Goal: Task Accomplishment & Management: Manage account settings

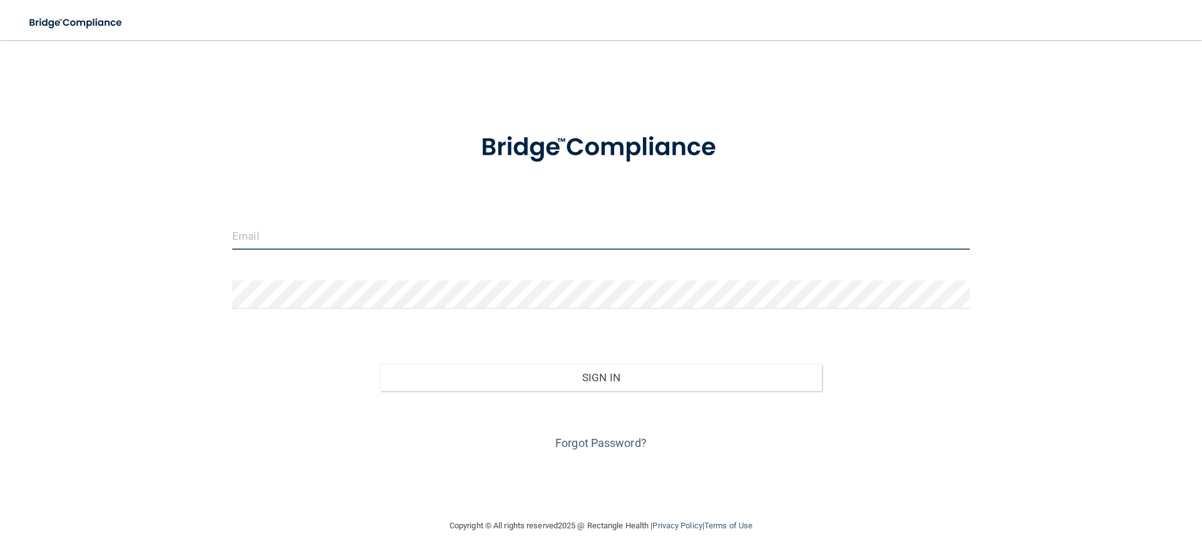
click at [309, 235] on input "email" at bounding box center [600, 236] width 737 height 28
type input "[EMAIL_ADDRESS][DOMAIN_NAME]"
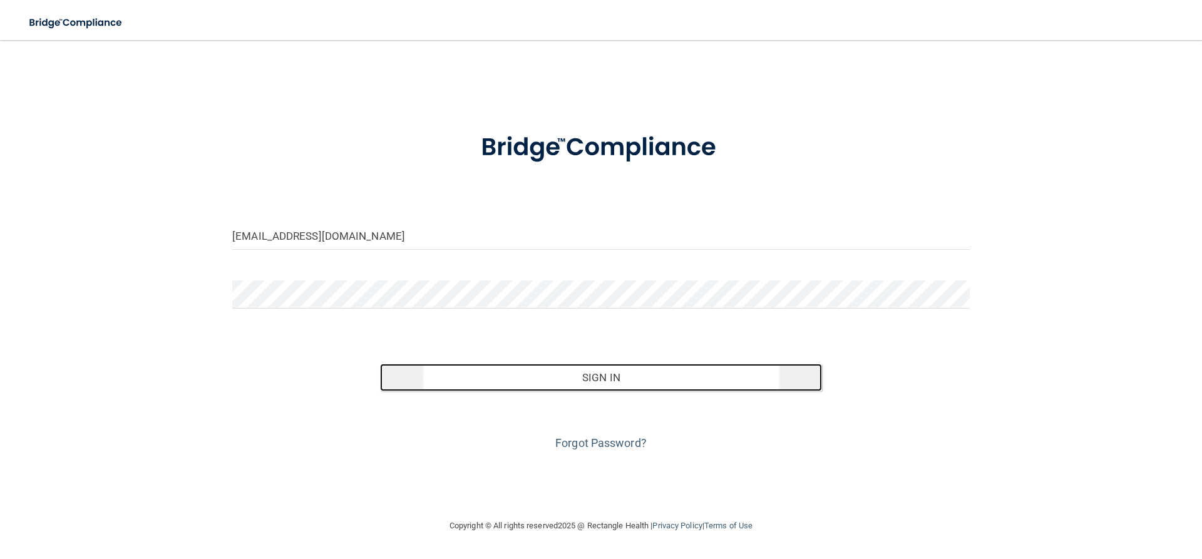
click at [578, 379] on button "Sign In" at bounding box center [601, 378] width 442 height 28
click at [544, 379] on button "Sign In" at bounding box center [601, 378] width 442 height 28
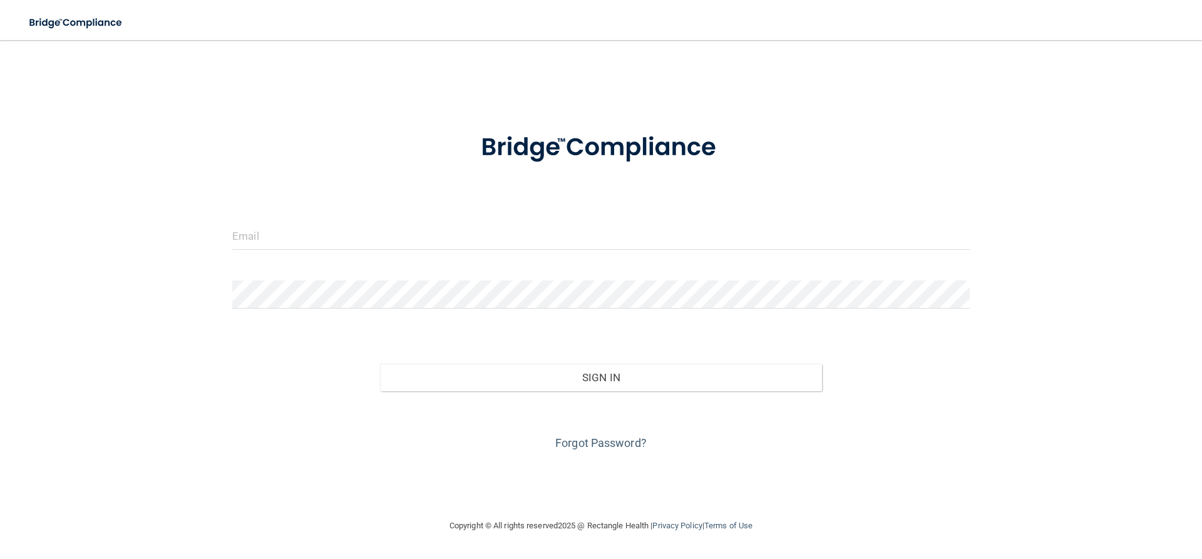
click at [317, 221] on form "Invalid email/password. You don't have permission to access that page. Sign In …" at bounding box center [600, 284] width 737 height 338
click at [322, 230] on input "email" at bounding box center [600, 236] width 737 height 28
type input "[EMAIL_ADDRESS][DOMAIN_NAME]"
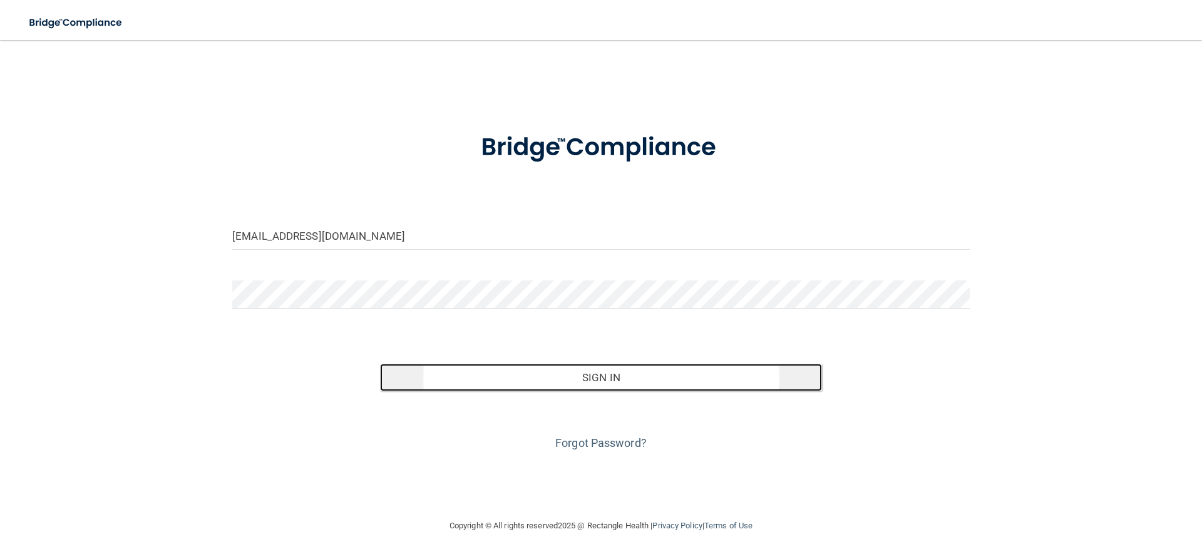
click at [611, 379] on button "Sign In" at bounding box center [601, 378] width 442 height 28
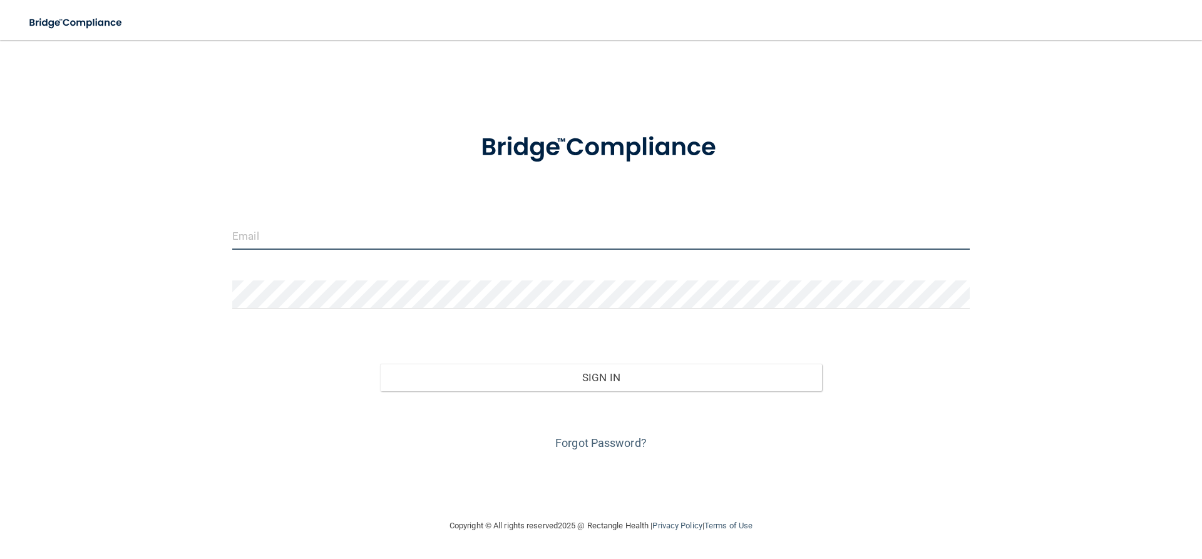
click at [303, 242] on input "email" at bounding box center [600, 236] width 737 height 28
type input "[EMAIL_ADDRESS][DOMAIN_NAME]"
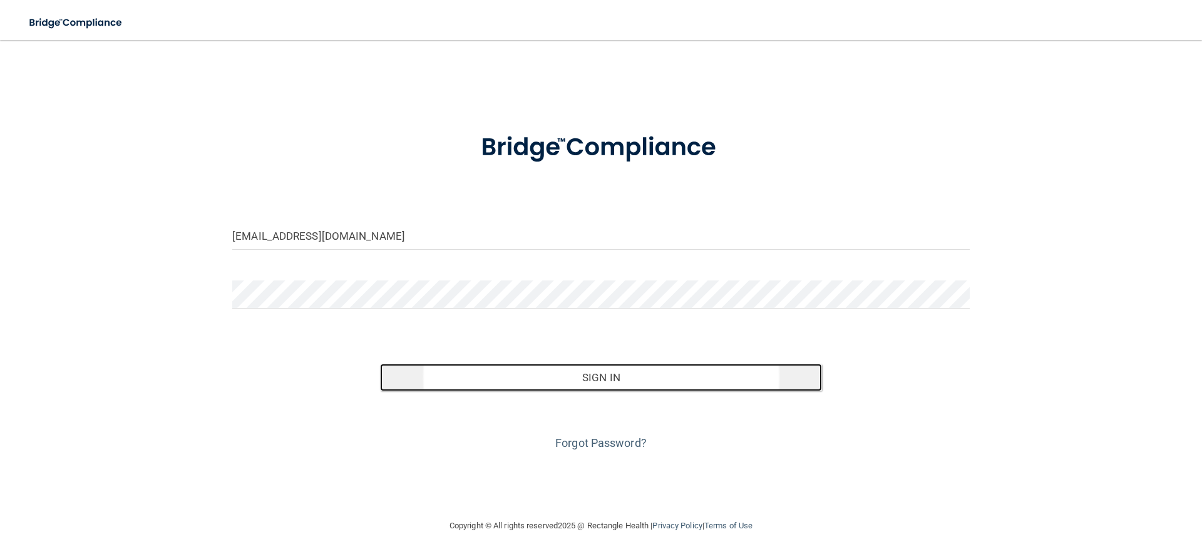
click at [614, 377] on button "Sign In" at bounding box center [601, 378] width 442 height 28
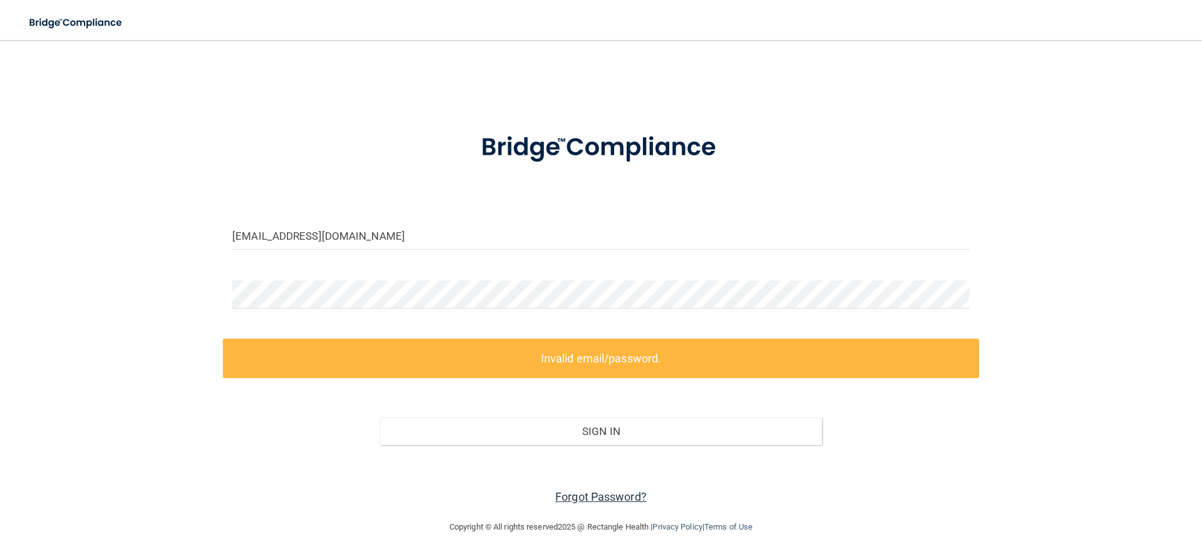
click at [601, 495] on link "Forgot Password?" at bounding box center [600, 496] width 91 height 13
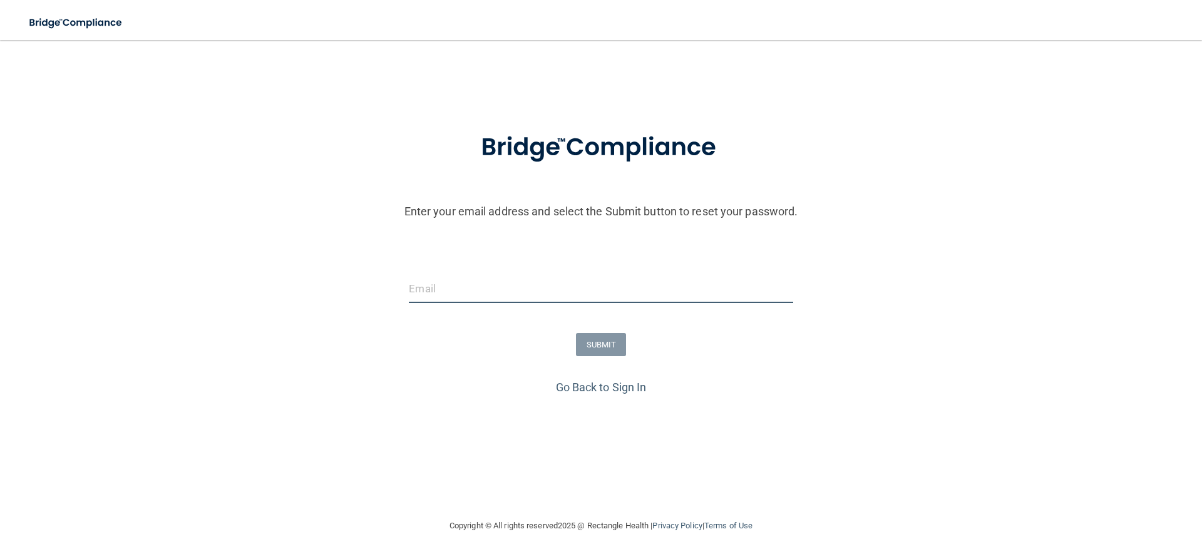
click at [467, 286] on input "email" at bounding box center [601, 289] width 384 height 28
type input "murphykruse@gmail.com"
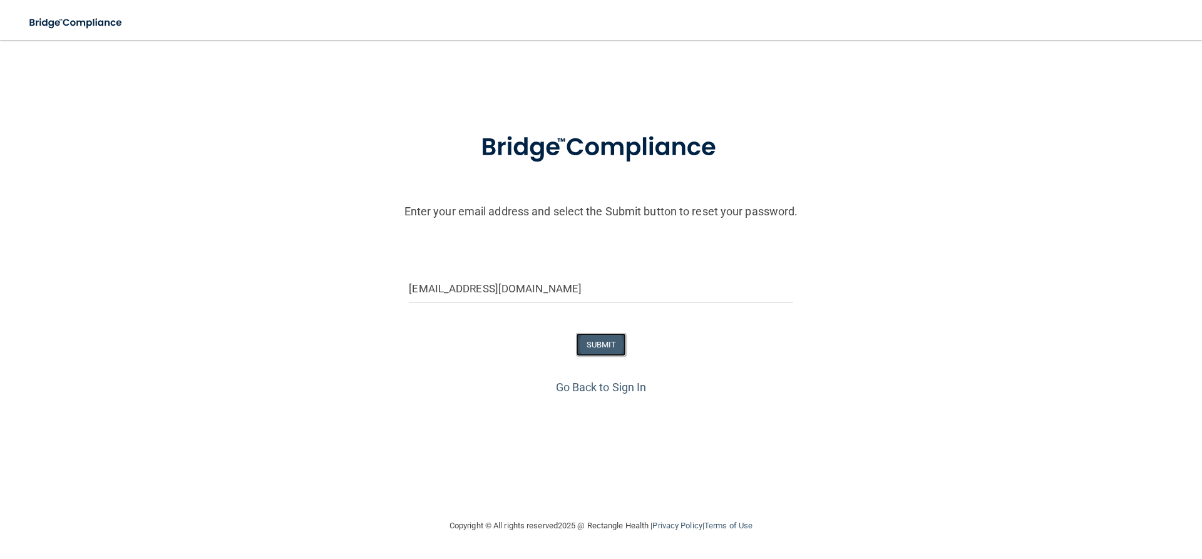
click at [582, 349] on button "SUBMIT" at bounding box center [601, 344] width 51 height 23
